Goal: Task Accomplishment & Management: Use online tool/utility

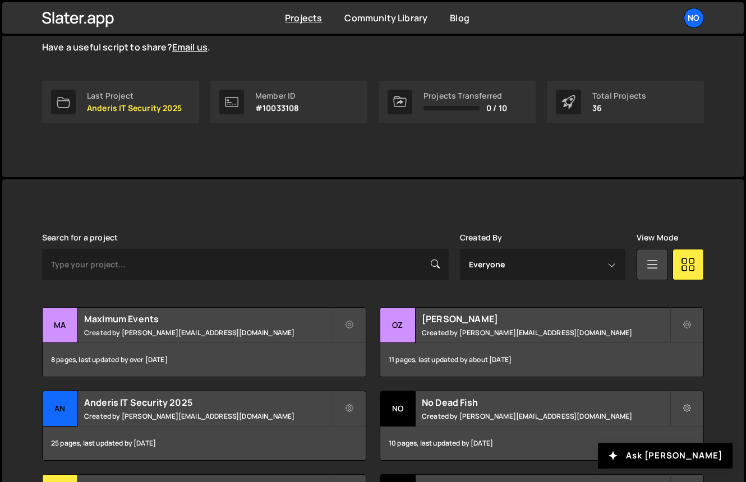
scroll to position [270, 0]
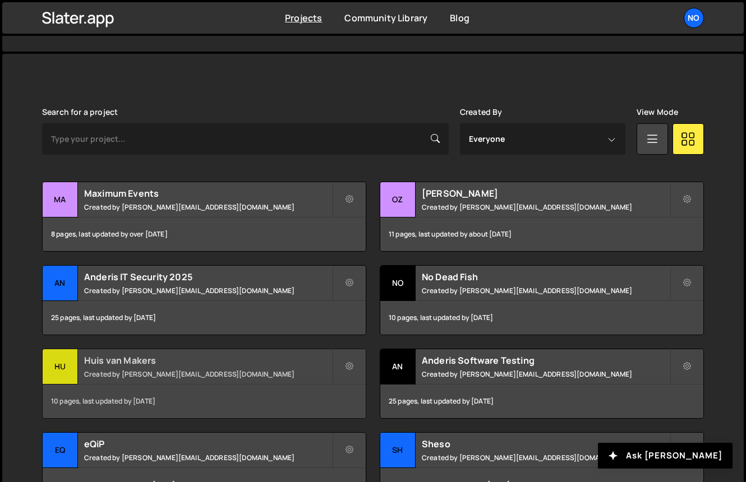
click at [123, 361] on h2 "Huis van Makers" at bounding box center [208, 361] width 248 height 12
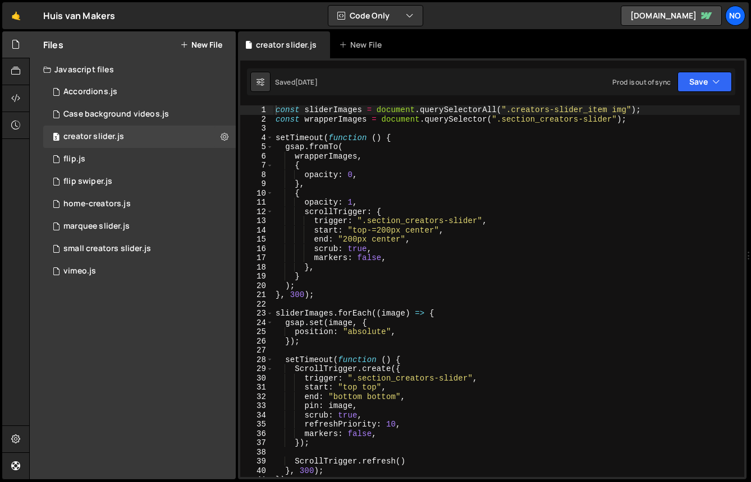
scroll to position [8422, 0]
click at [19, 95] on icon at bounding box center [15, 98] width 9 height 12
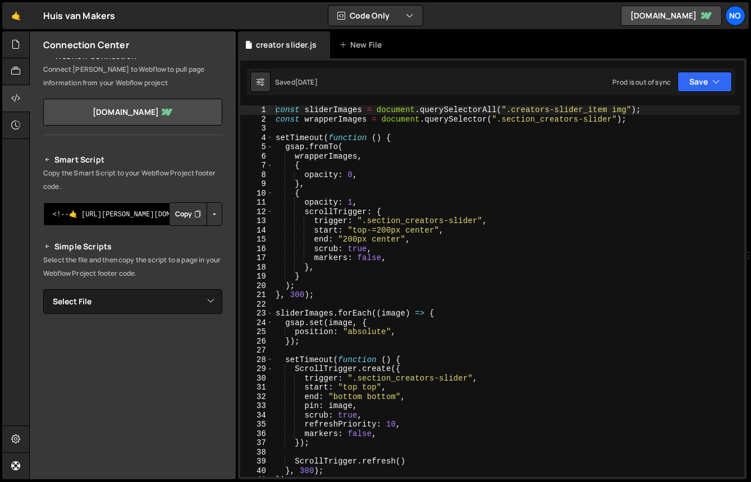
scroll to position [0, 0]
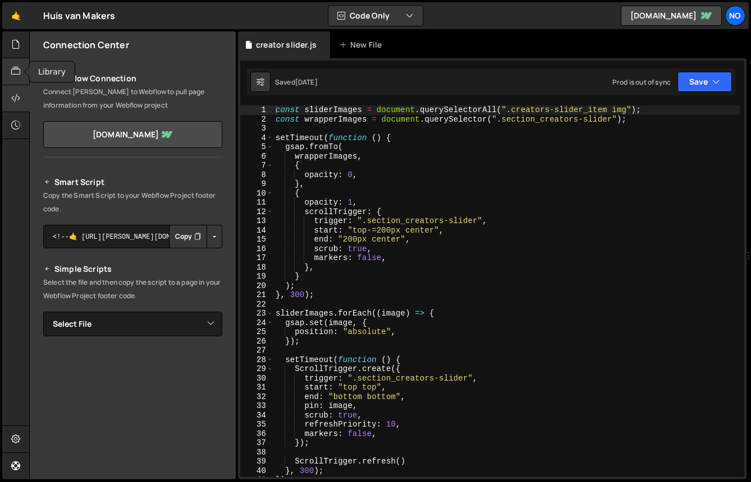
click at [11, 64] on div at bounding box center [15, 71] width 27 height 27
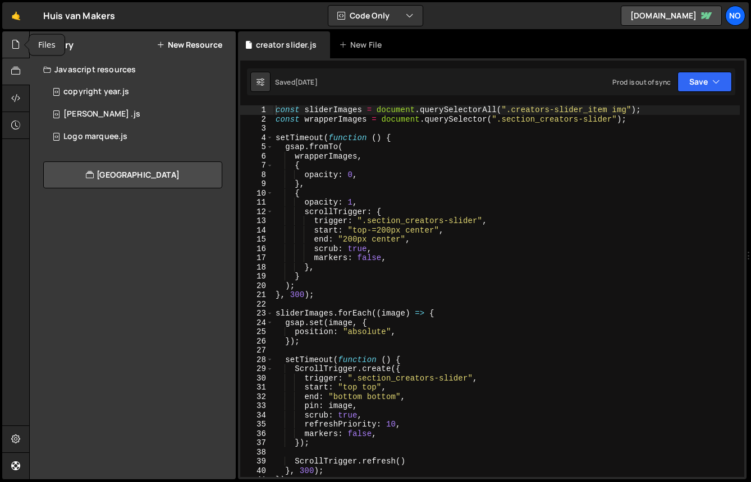
click at [16, 45] on icon at bounding box center [15, 44] width 9 height 12
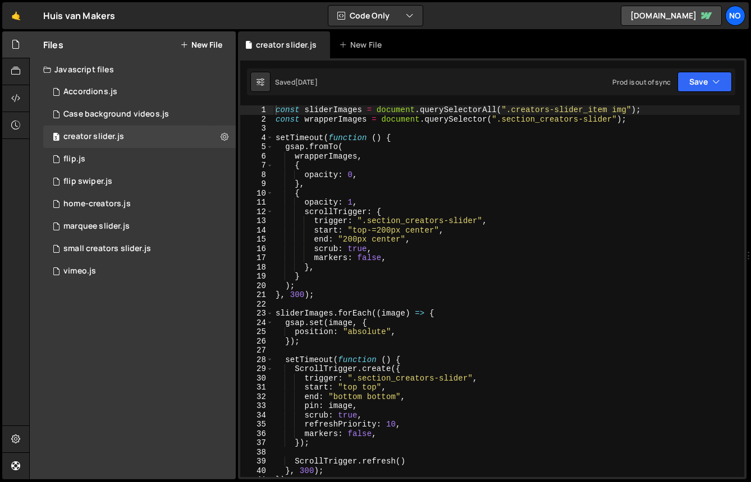
type textarea "wrapperImages,"
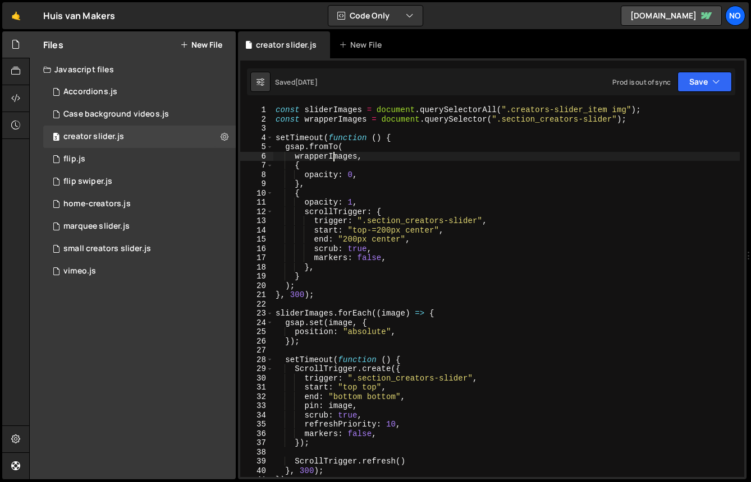
click at [334, 159] on div "const sliderImages = document . querySelectorAll ( ".creators-slider_item img" …" at bounding box center [506, 300] width 466 height 390
click at [84, 164] on div "flip.js" at bounding box center [74, 159] width 22 height 10
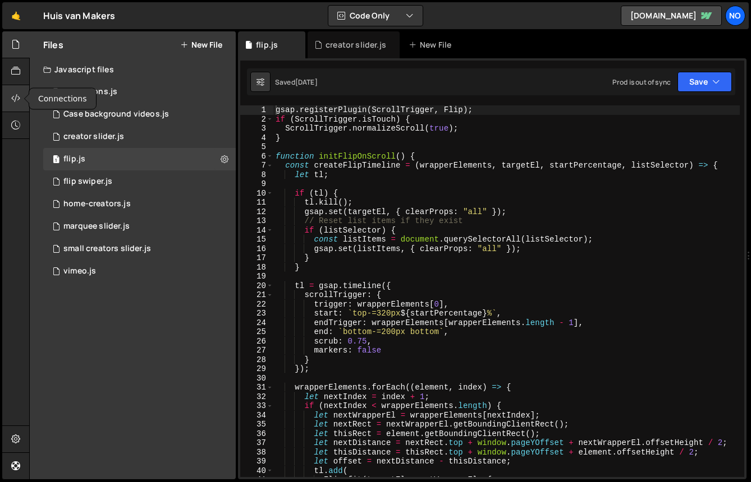
scroll to position [37963, 0]
click at [16, 95] on icon at bounding box center [15, 98] width 9 height 12
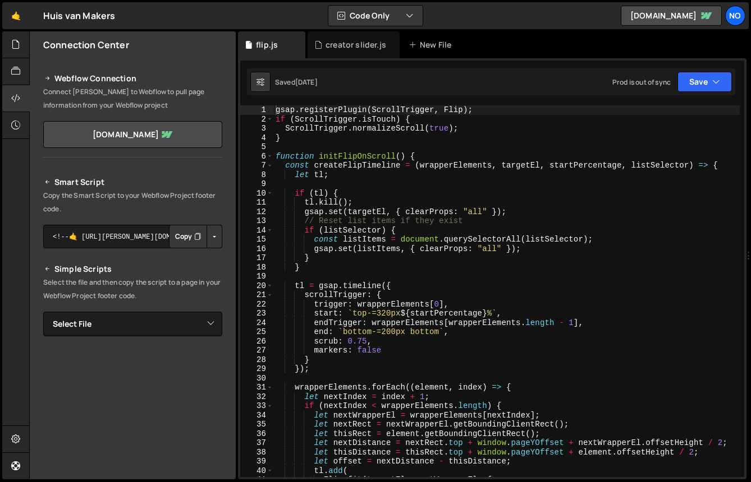
click at [210, 238] on button "Button group with nested dropdown" at bounding box center [214, 237] width 16 height 24
click at [204, 325] on select "Select File Accordions.js Case background videos.js creator slider.js flip.js f…" at bounding box center [132, 324] width 179 height 25
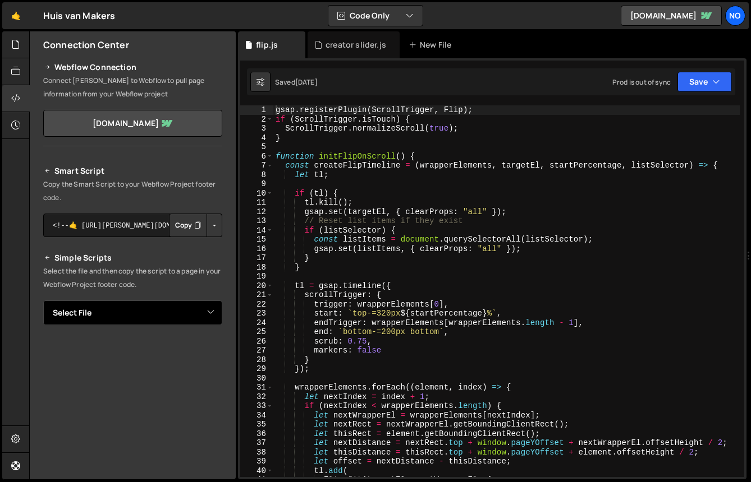
scroll to position [0, 0]
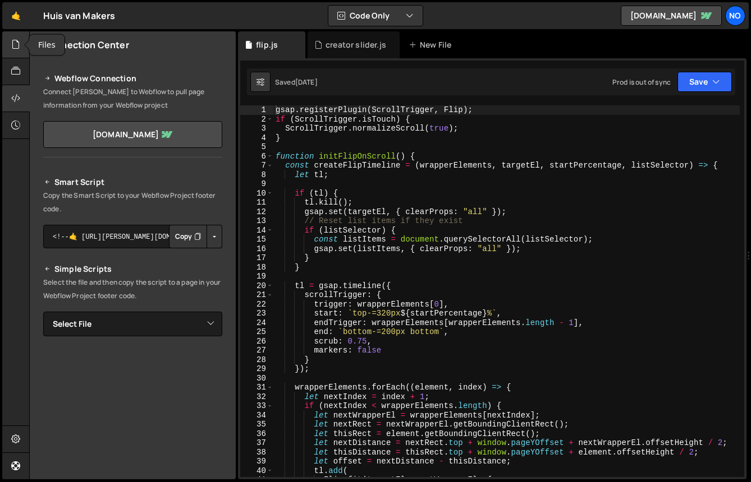
click at [16, 41] on icon at bounding box center [15, 44] width 9 height 12
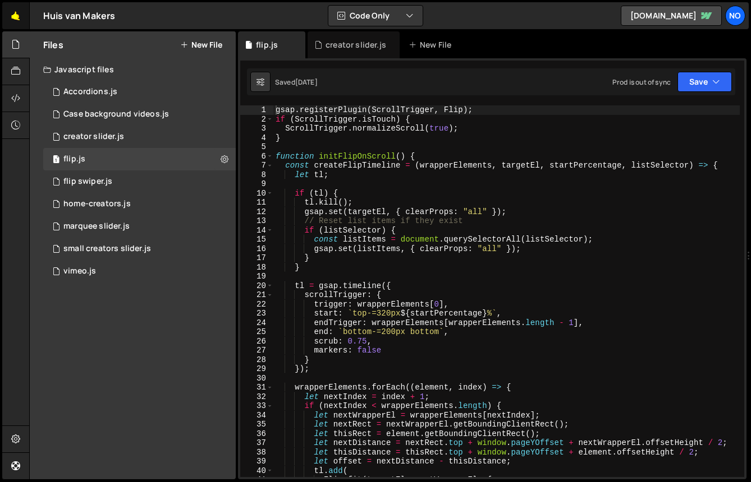
click at [15, 18] on link "🤙" at bounding box center [15, 15] width 27 height 27
